Goal: Task Accomplishment & Management: Complete application form

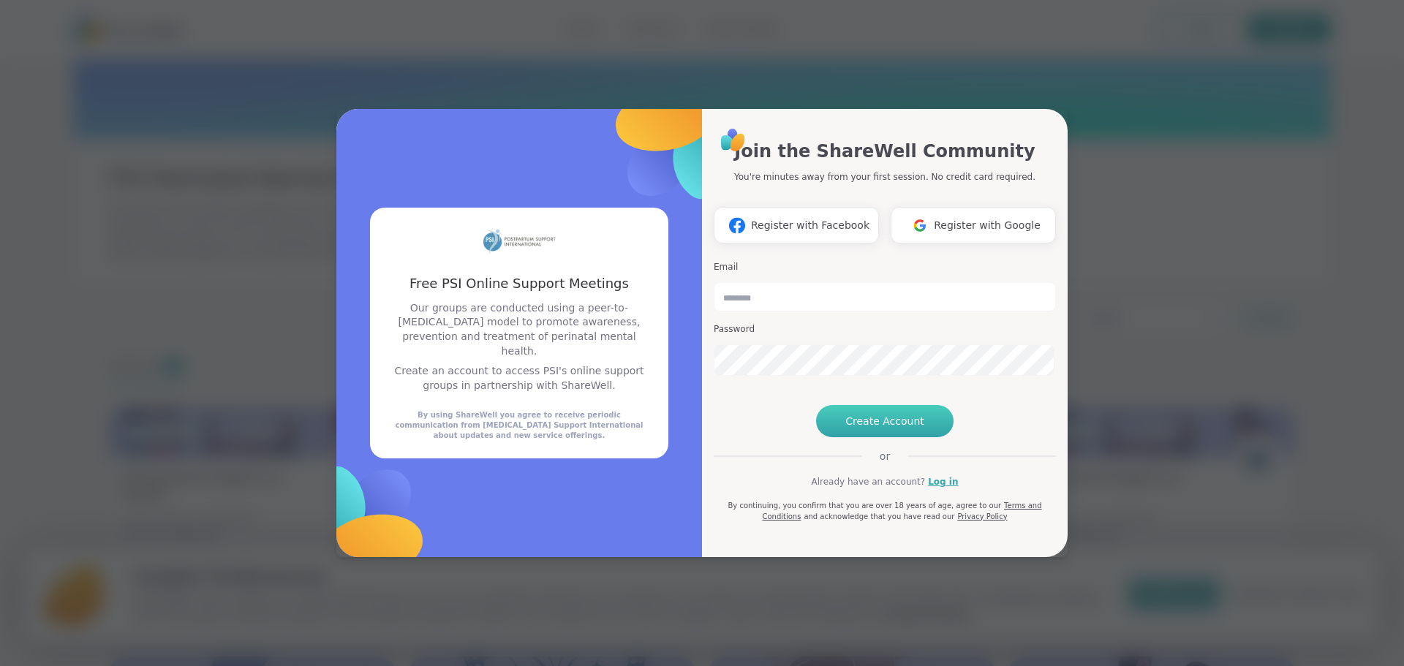
click at [853, 437] on button "Create Account" at bounding box center [884, 421] width 137 height 32
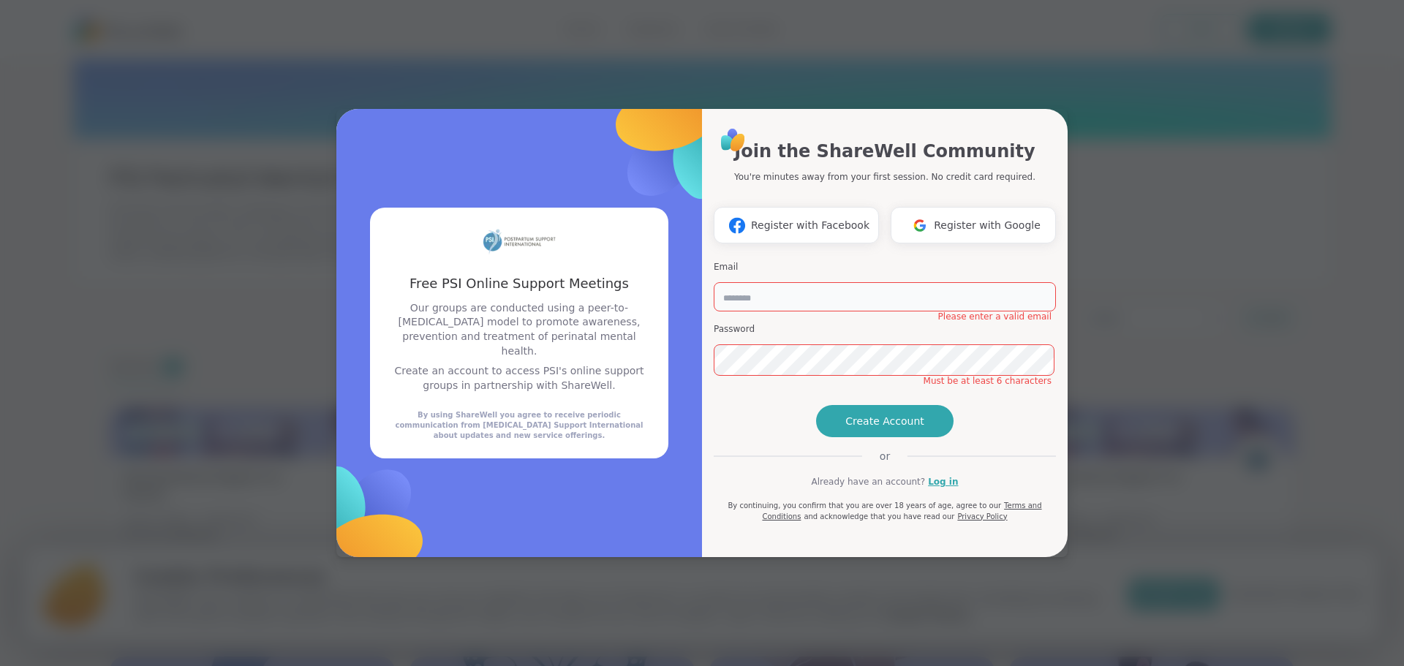
click at [867, 282] on input "email" at bounding box center [885, 296] width 342 height 29
type input "*"
type input "**********"
click at [929, 437] on button "Create Account" at bounding box center [884, 421] width 137 height 32
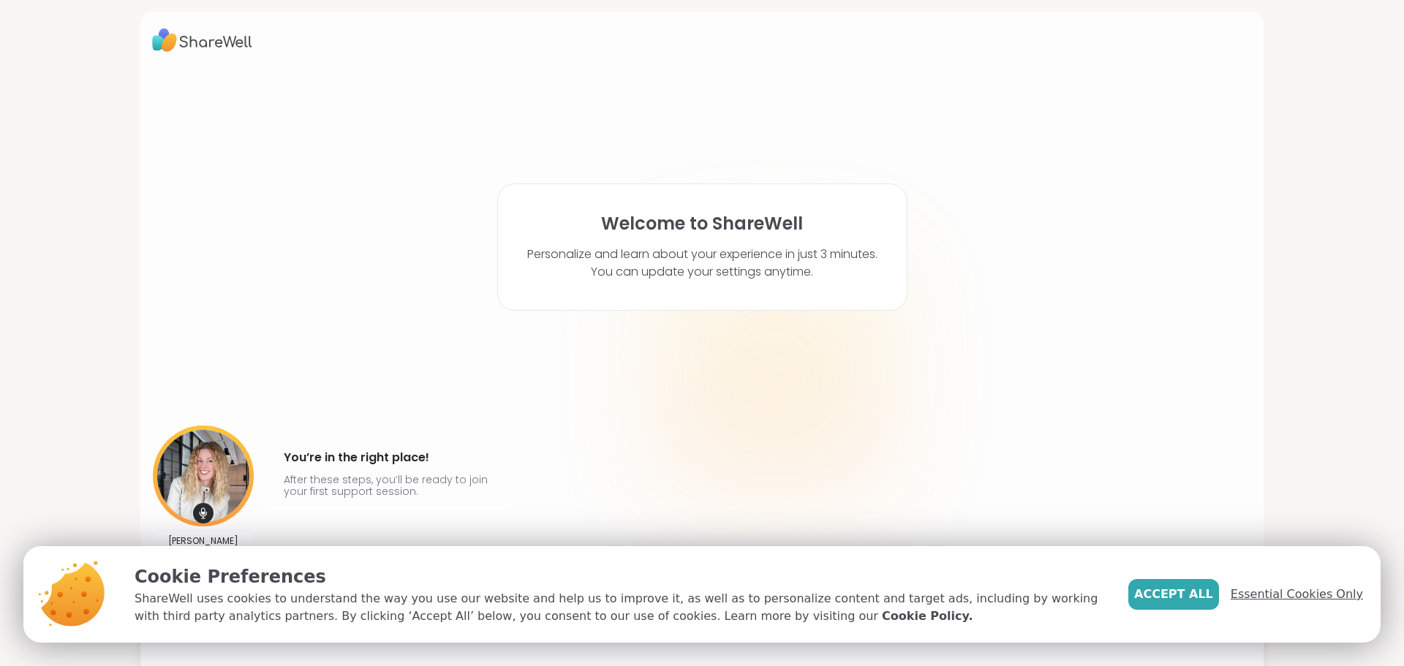
click at [1272, 591] on span "Essential Cookies Only" at bounding box center [1297, 595] width 132 height 18
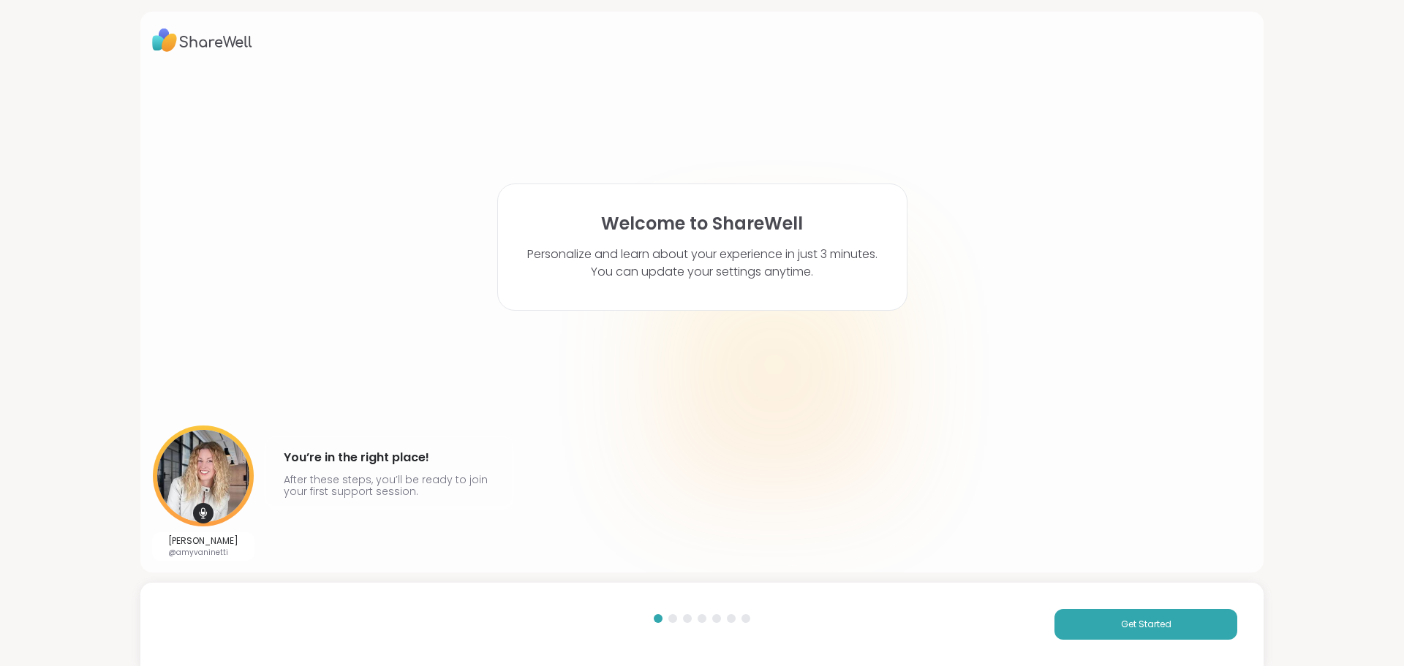
click at [1156, 602] on div "Get Started" at bounding box center [701, 624] width 1123 height 83
click at [1157, 615] on button "Get Started" at bounding box center [1145, 624] width 183 height 31
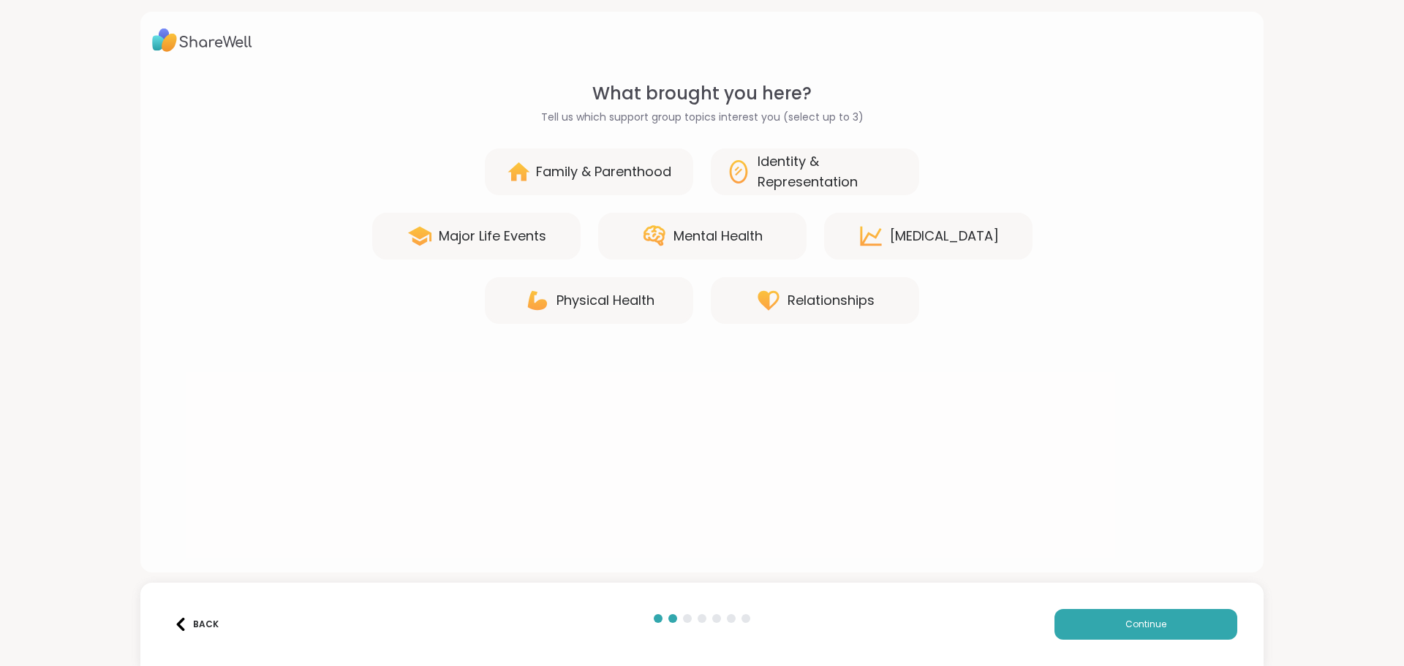
click at [649, 182] on div "Family & Parenthood" at bounding box center [603, 172] width 135 height 20
click at [676, 231] on div "Mental Health" at bounding box center [702, 236] width 208 height 47
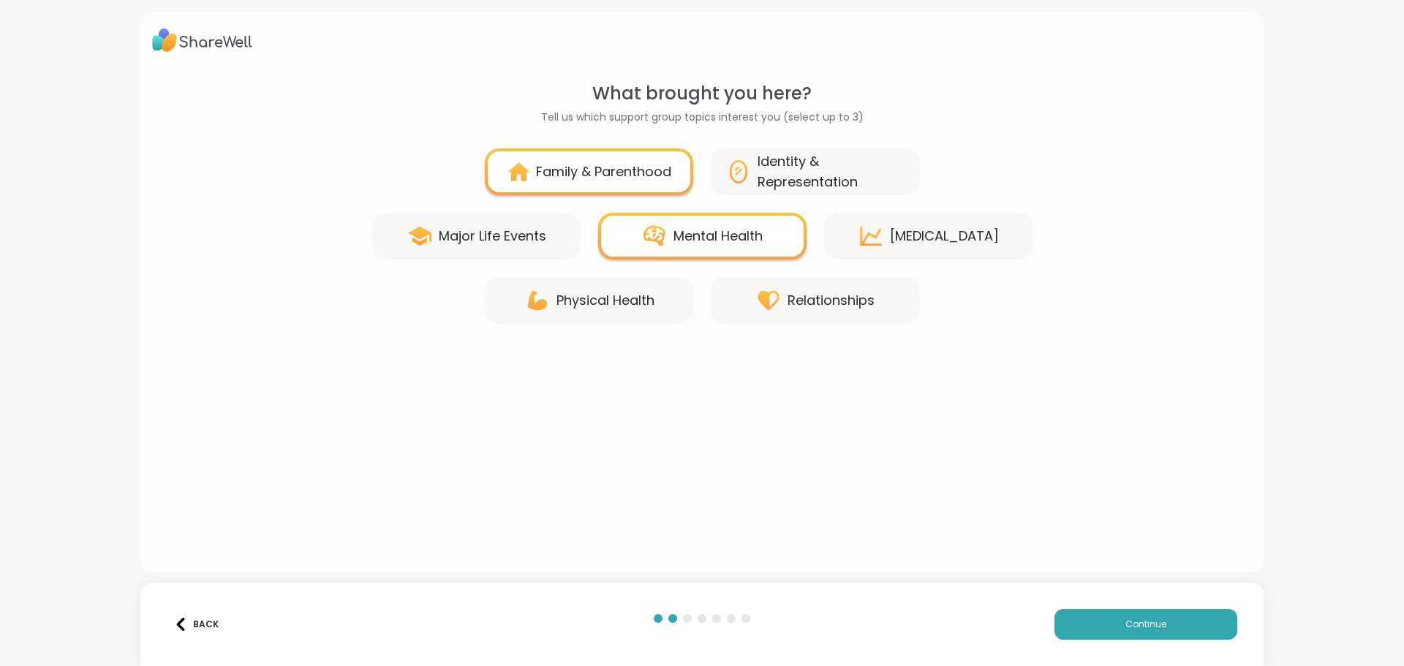
click at [817, 309] on div "Relationships" at bounding box center [830, 300] width 87 height 20
click at [972, 243] on div "[MEDICAL_DATA]" at bounding box center [944, 236] width 109 height 20
click at [1073, 621] on button "Continue" at bounding box center [1145, 624] width 183 height 31
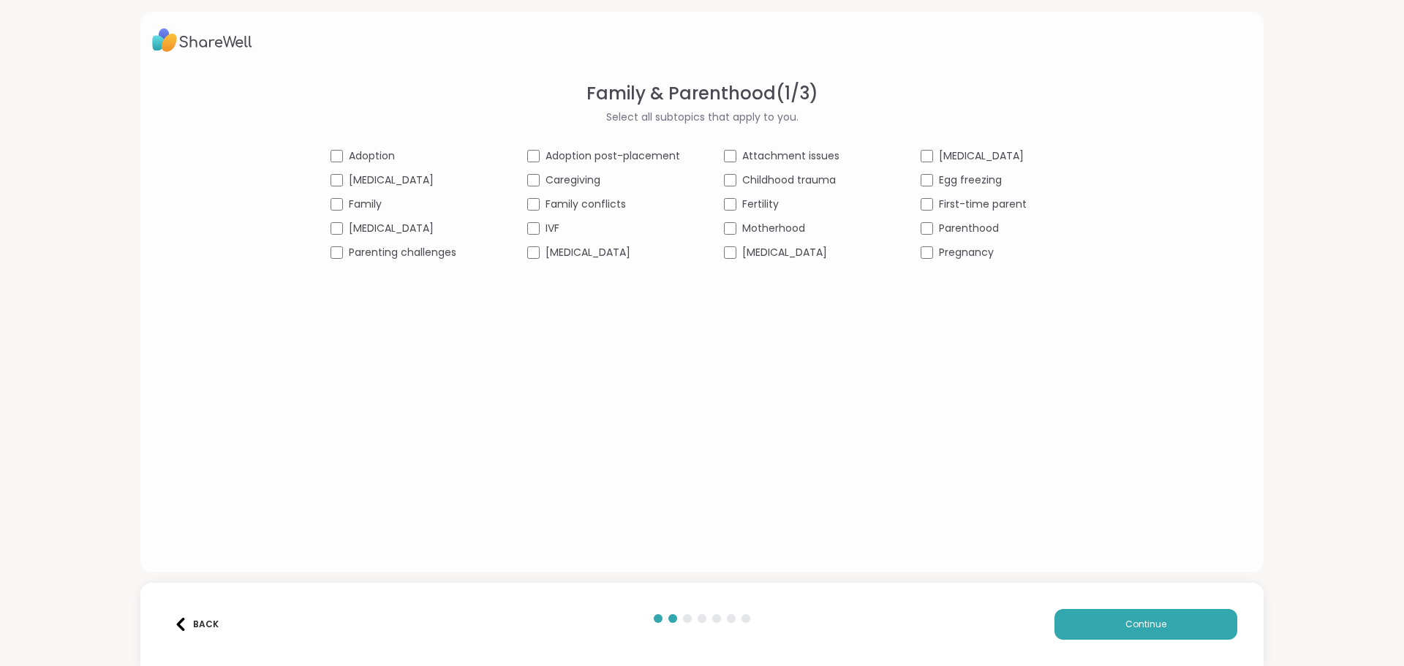
click at [736, 236] on div "Motherhood" at bounding box center [800, 228] width 153 height 15
click at [570, 260] on span "[MEDICAL_DATA]" at bounding box center [587, 252] width 85 height 15
click at [430, 260] on span "Parenting challenges" at bounding box center [402, 252] width 107 height 15
click at [1132, 624] on span "Continue" at bounding box center [1145, 624] width 41 height 13
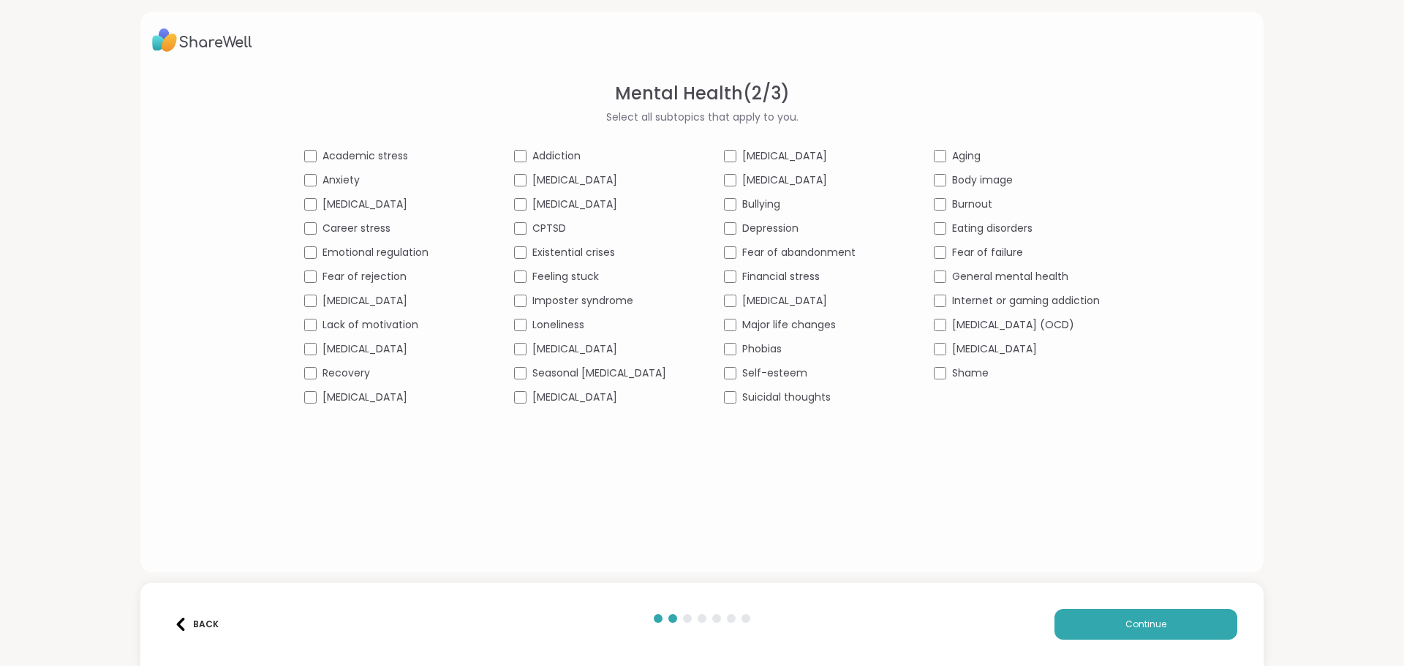
click at [759, 235] on span "Depression" at bounding box center [770, 228] width 56 height 15
click at [551, 405] on span "[MEDICAL_DATA]" at bounding box center [574, 397] width 85 height 15
click at [322, 333] on span "Lack of motivation" at bounding box center [370, 324] width 96 height 15
click at [322, 236] on span "Career stress" at bounding box center [356, 228] width 68 height 15
click at [532, 212] on span "[MEDICAL_DATA]" at bounding box center [574, 204] width 85 height 15
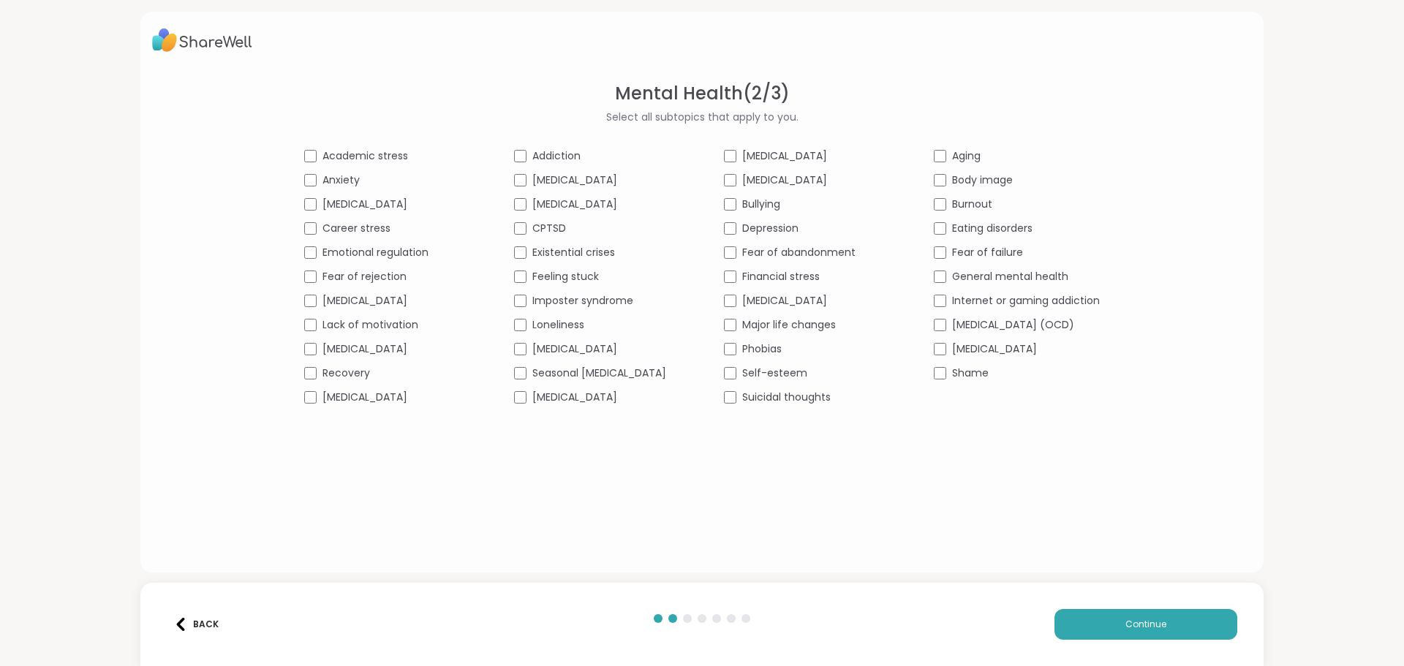
click at [514, 333] on div "Loneliness" at bounding box center [597, 324] width 166 height 15
click at [1097, 635] on button "Continue" at bounding box center [1145, 624] width 183 height 31
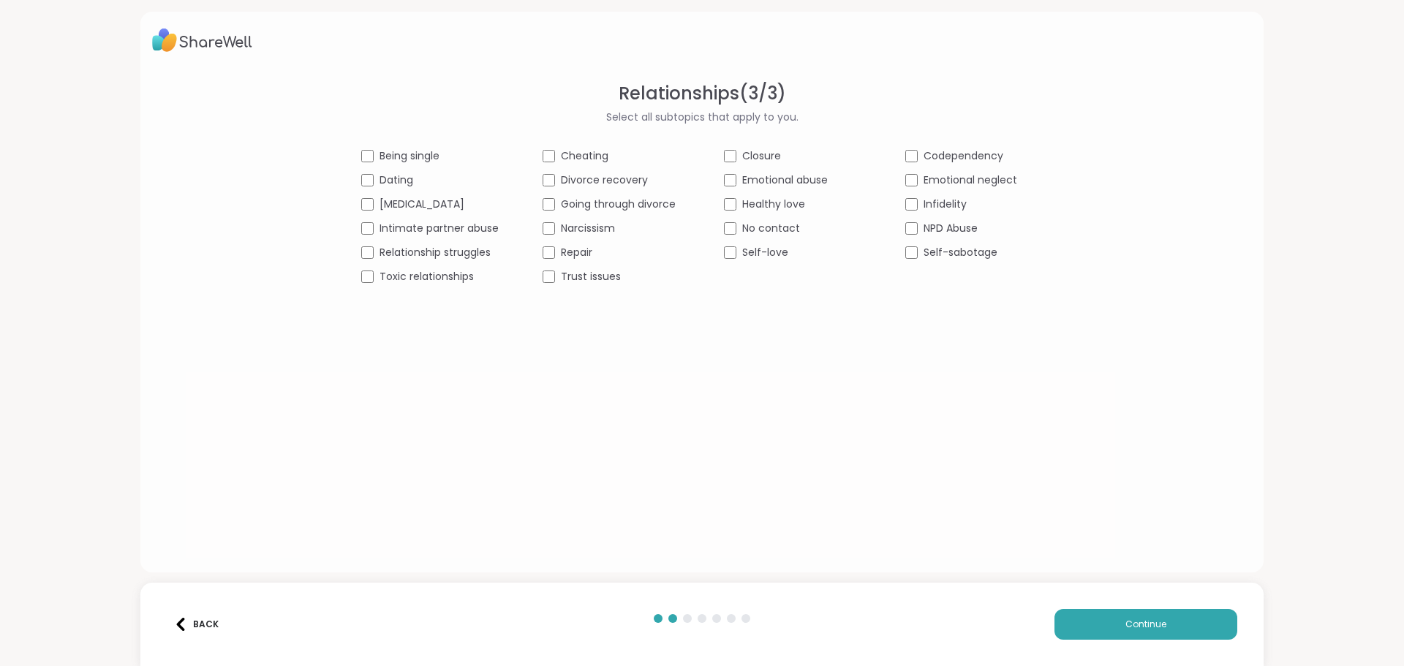
click at [389, 188] on span "Dating" at bounding box center [396, 180] width 34 height 15
click at [396, 260] on span "Relationship struggles" at bounding box center [434, 252] width 111 height 15
click at [561, 284] on span "Trust issues" at bounding box center [591, 276] width 60 height 15
click at [804, 212] on span "Healthy love" at bounding box center [773, 204] width 63 height 15
click at [958, 188] on span "Emotional neglect" at bounding box center [970, 180] width 94 height 15
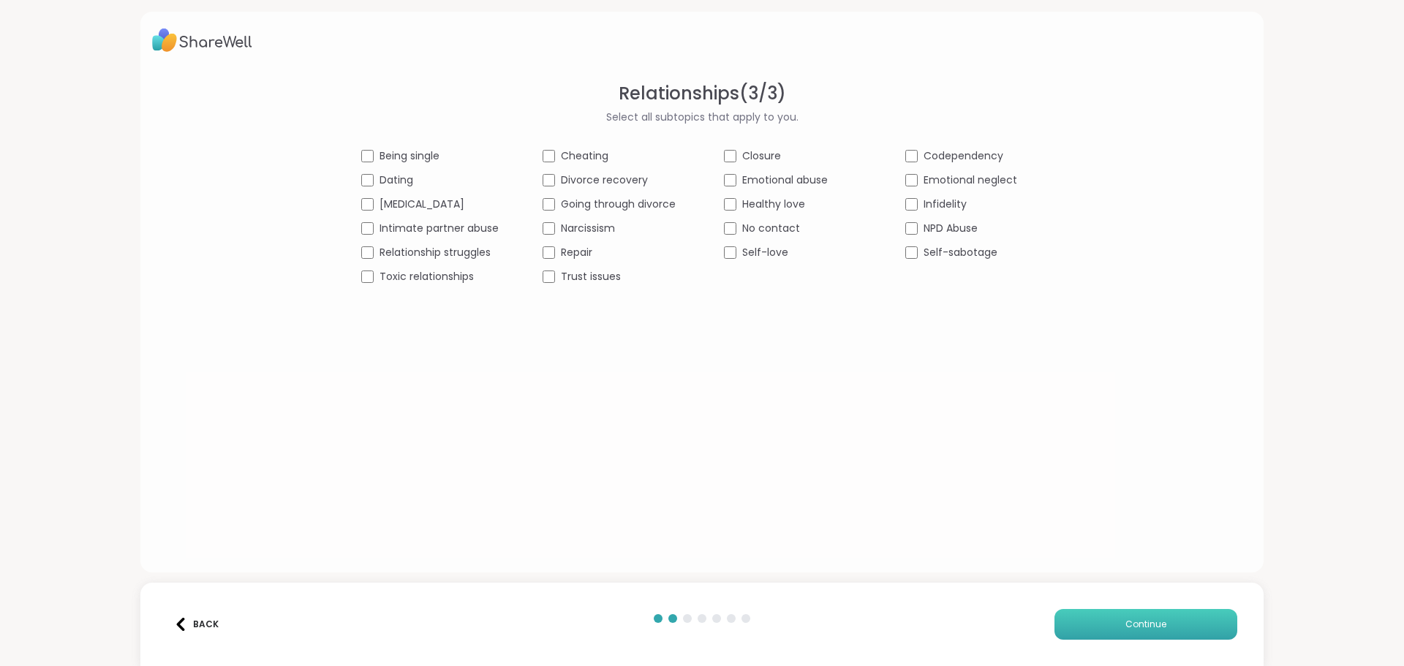
click at [1107, 616] on button "Continue" at bounding box center [1145, 624] width 183 height 31
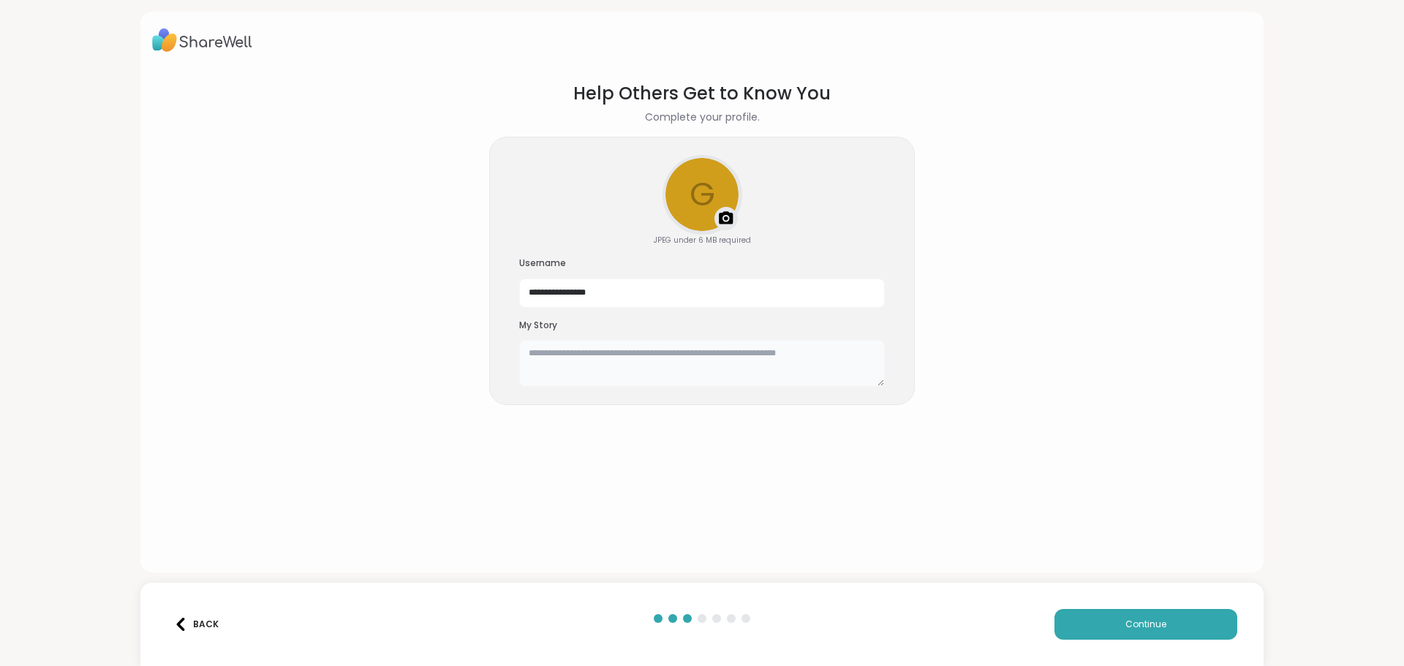
click at [768, 379] on textarea at bounding box center [702, 363] width 366 height 47
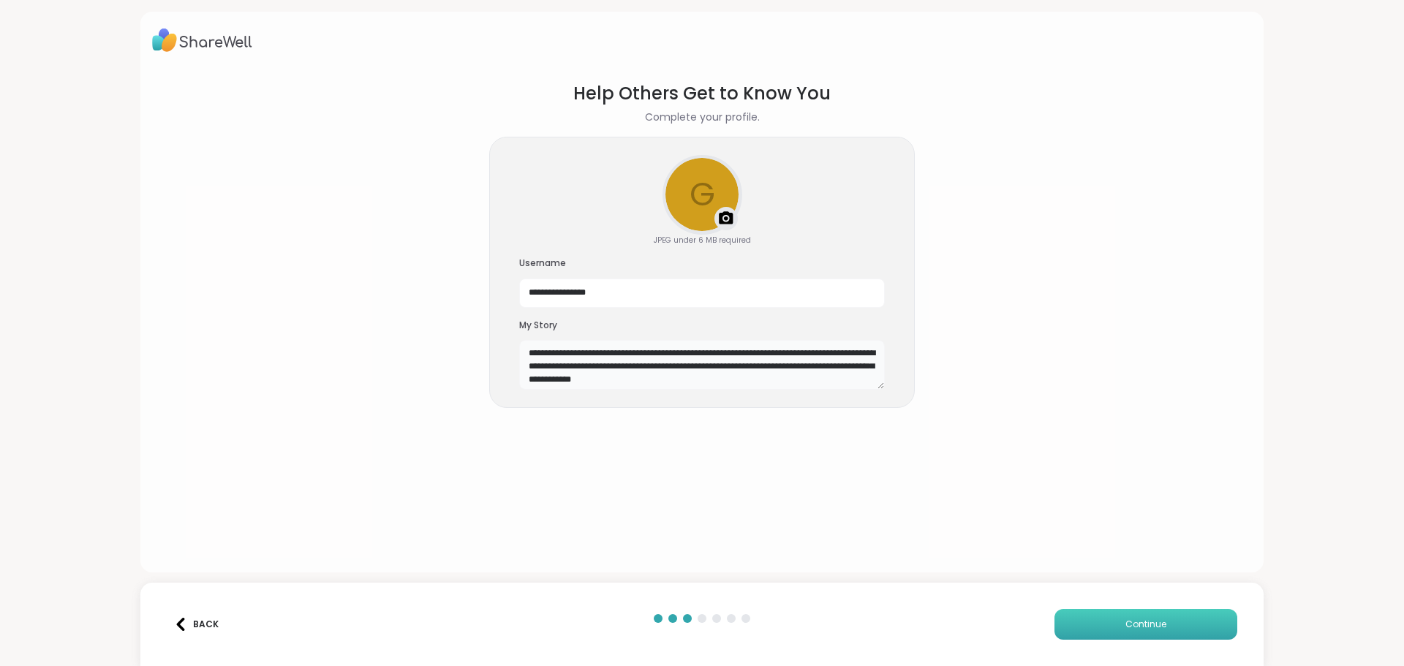
type textarea "**********"
click at [1110, 611] on button "Continue" at bounding box center [1145, 624] width 183 height 31
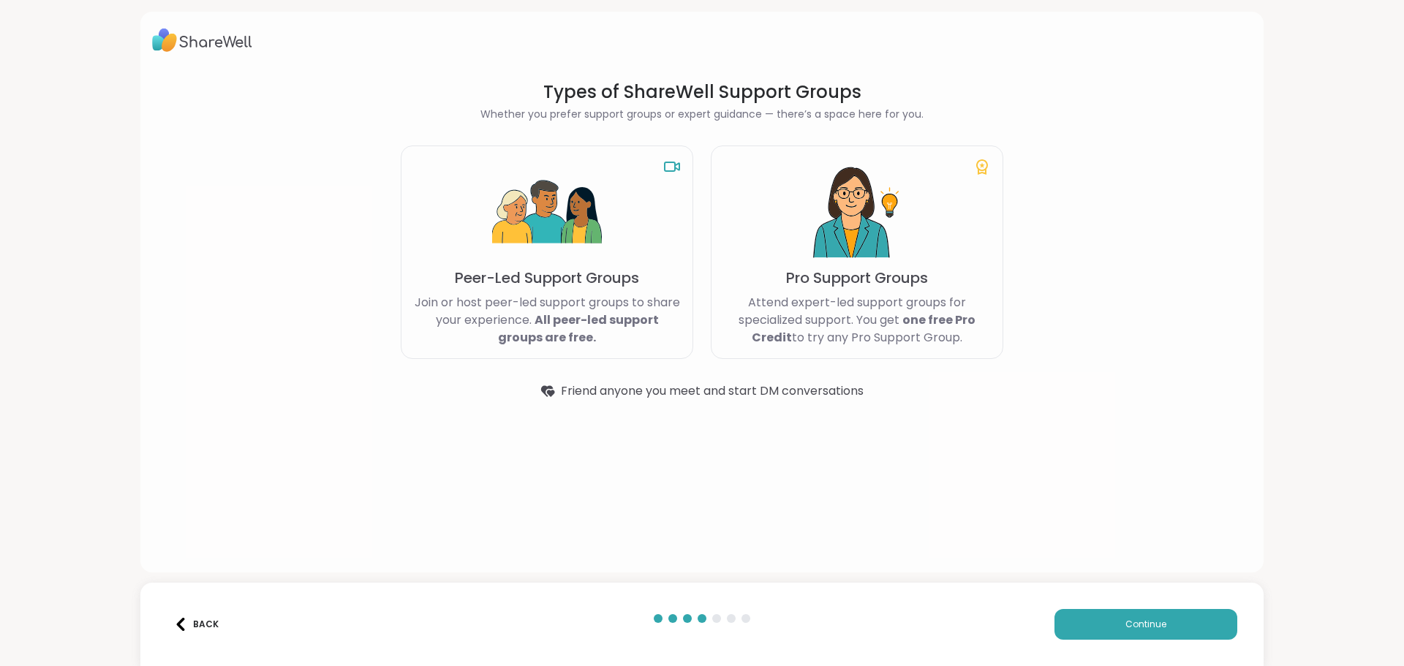
click at [650, 231] on div "Peer-Led Support Groups Join or host peer-led support groups to share your expe…" at bounding box center [547, 252] width 292 height 213
click at [1066, 620] on button "Continue" at bounding box center [1145, 624] width 183 height 31
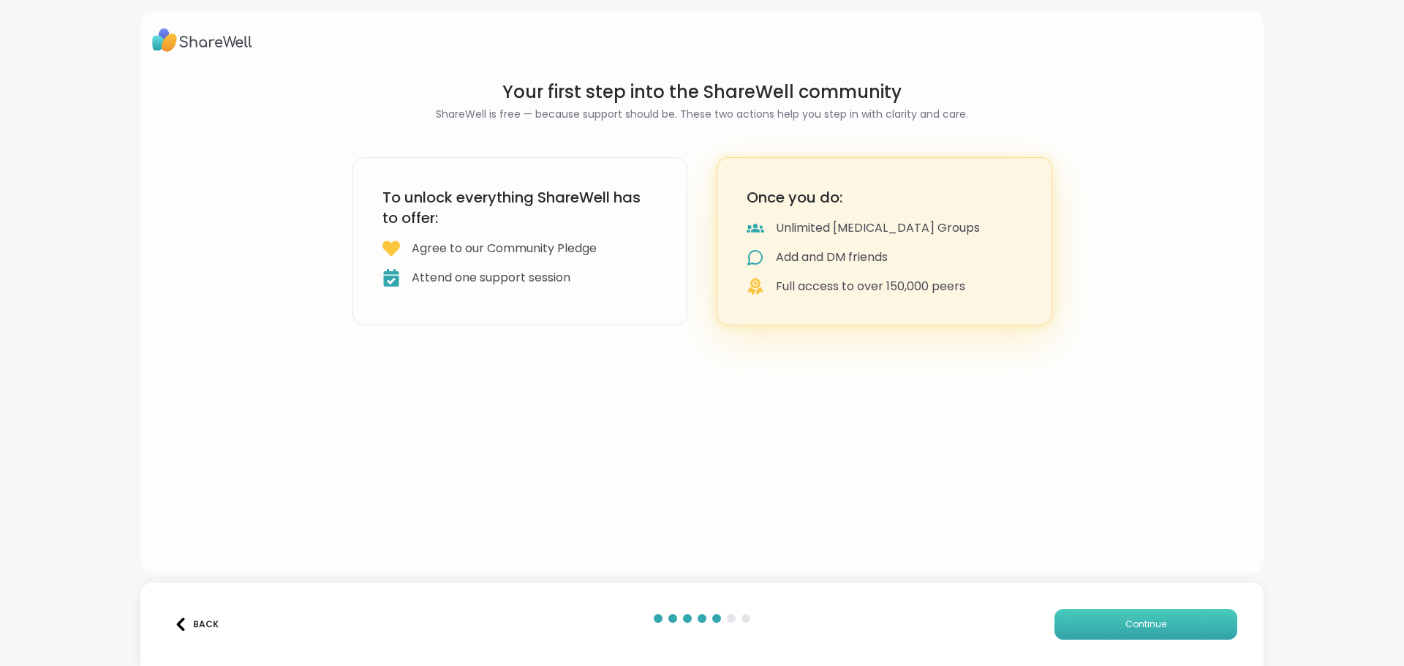
click at [1153, 628] on span "Continue" at bounding box center [1145, 624] width 41 height 13
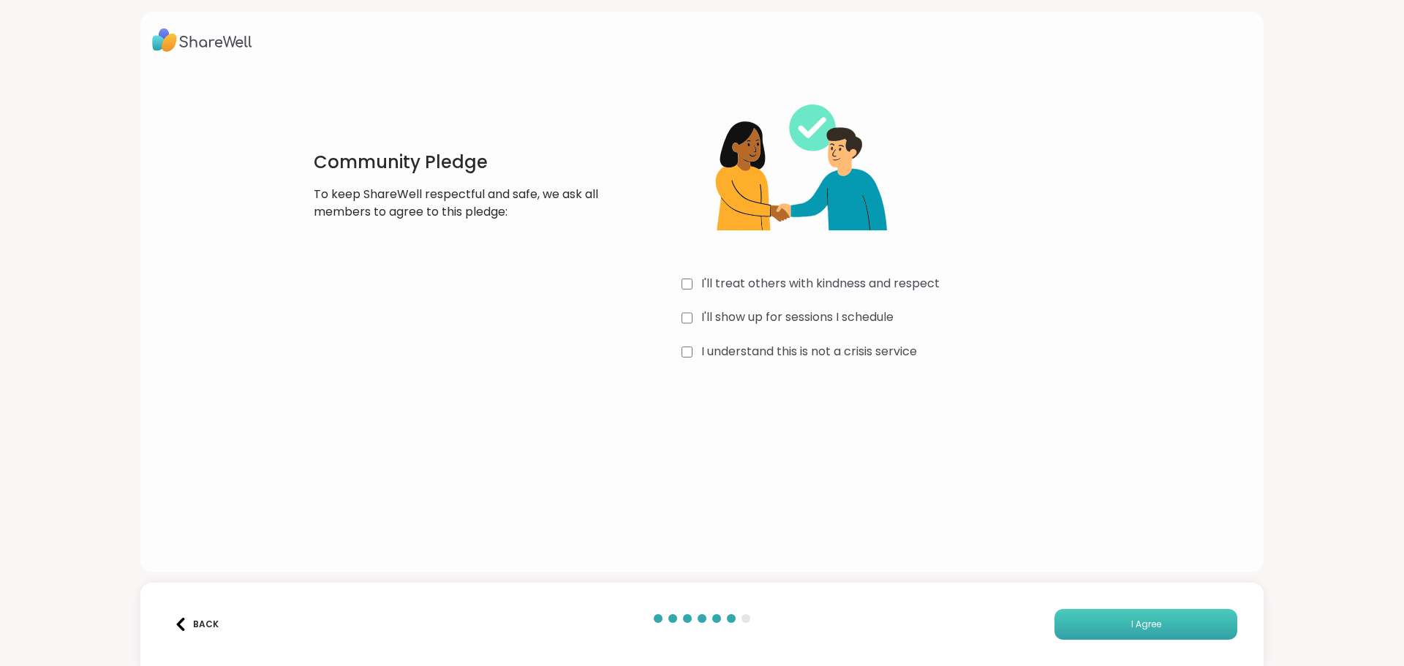
click at [1104, 611] on button "I Agree" at bounding box center [1145, 624] width 183 height 31
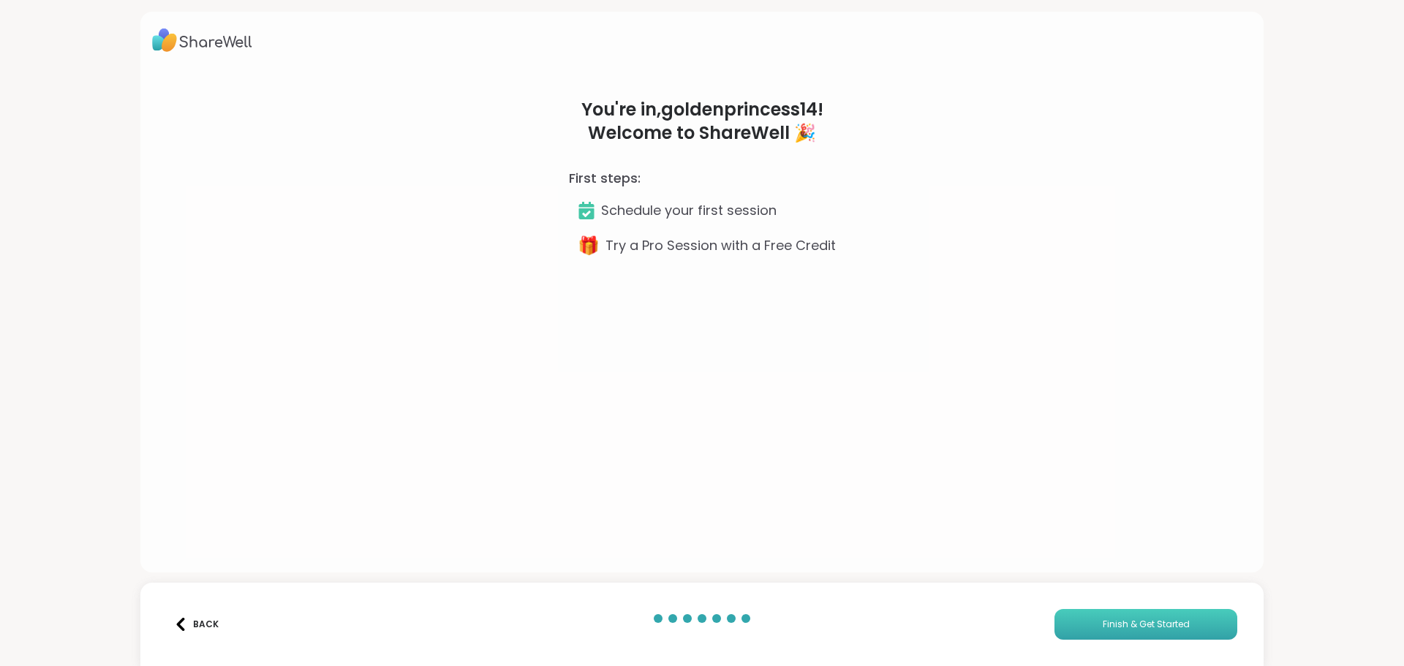
click at [1092, 631] on button "Finish & Get Started" at bounding box center [1145, 624] width 183 height 31
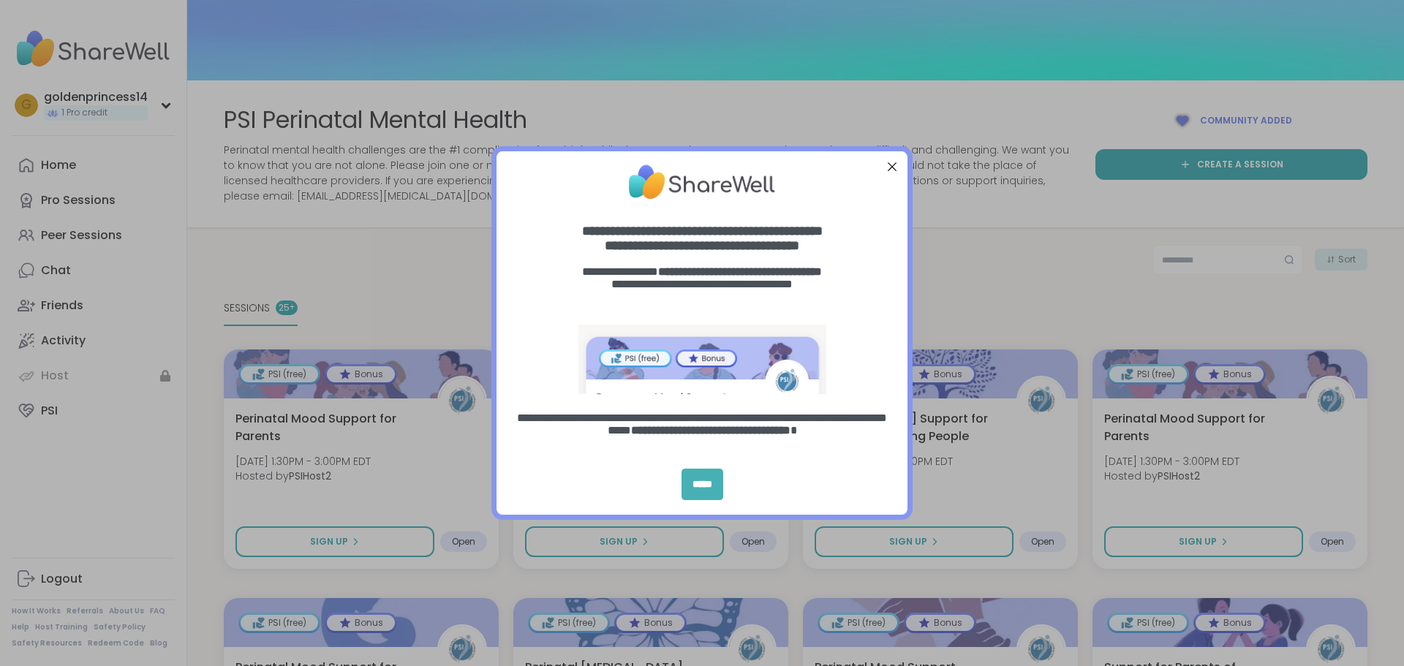
click at [702, 482] on div "*****" at bounding box center [702, 484] width 42 height 31
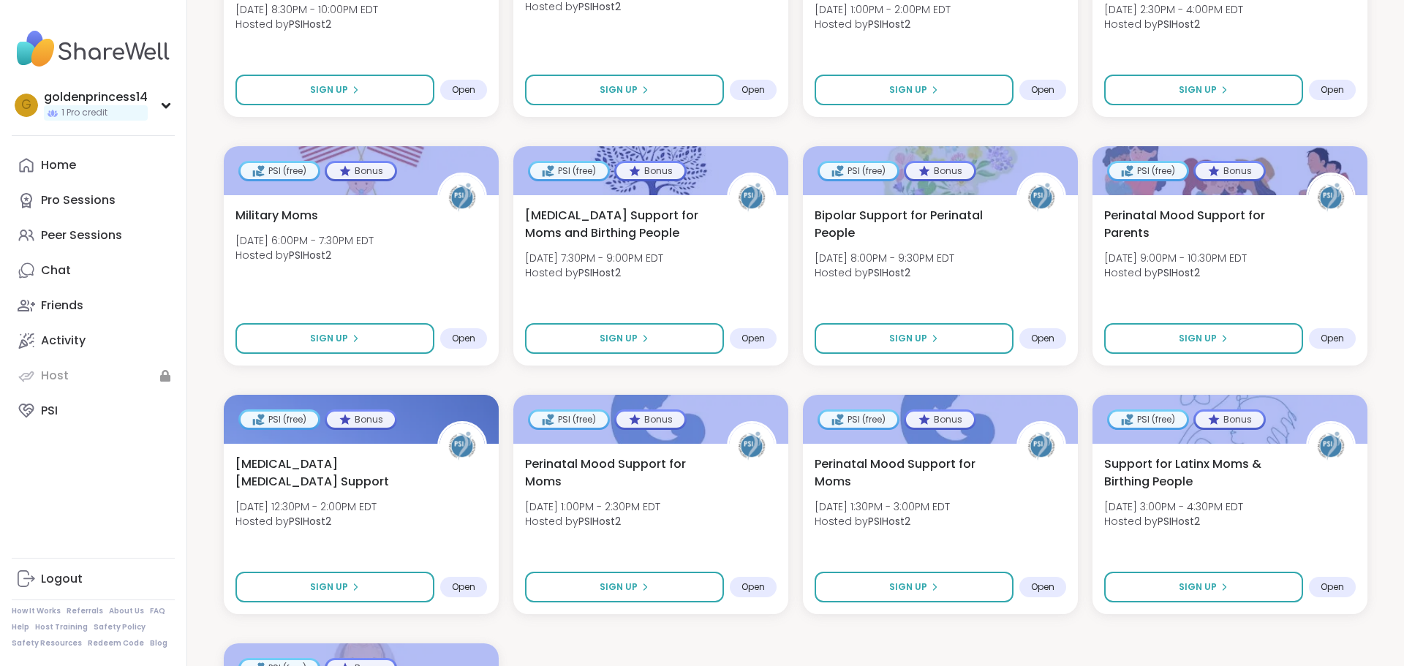
scroll to position [1196, 0]
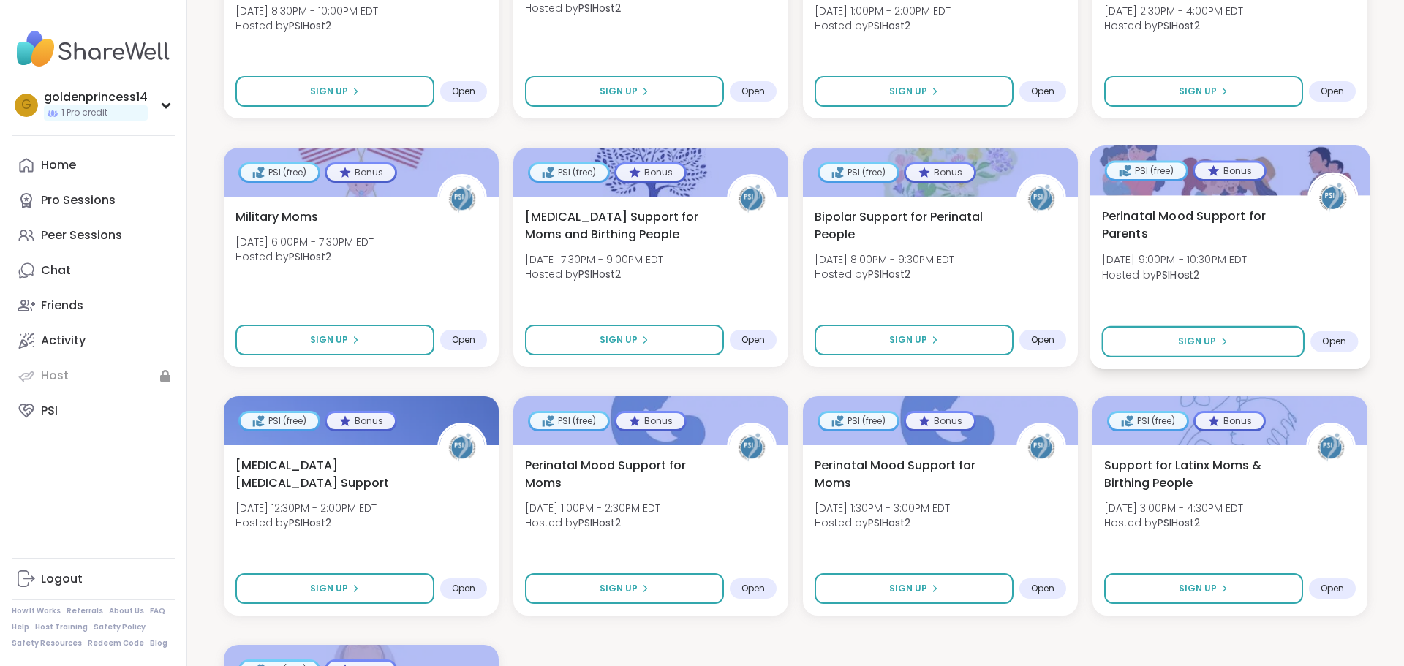
click at [1331, 347] on span "Open" at bounding box center [1334, 342] width 24 height 12
